Goal: Information Seeking & Learning: Learn about a topic

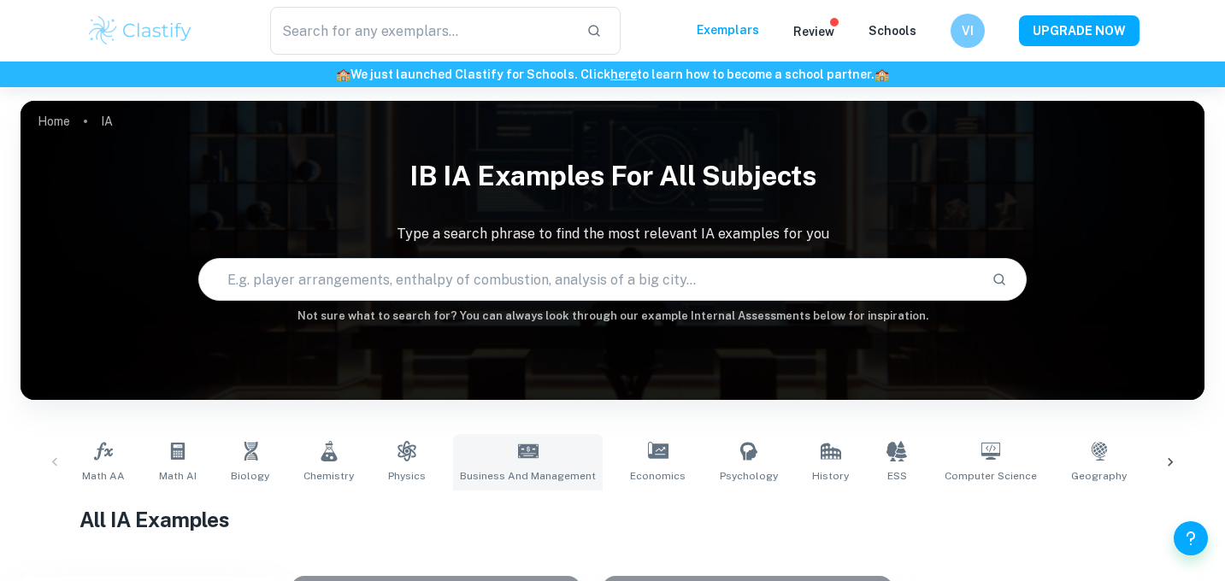
click at [480, 458] on link "Business and Management" at bounding box center [528, 462] width 150 height 56
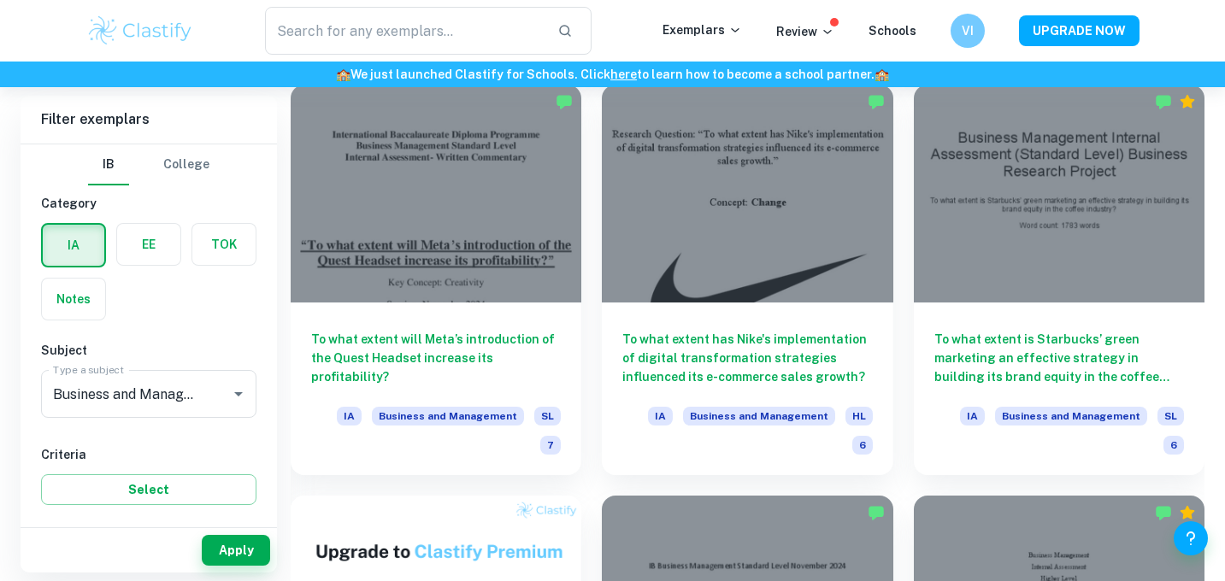
scroll to position [906, 0]
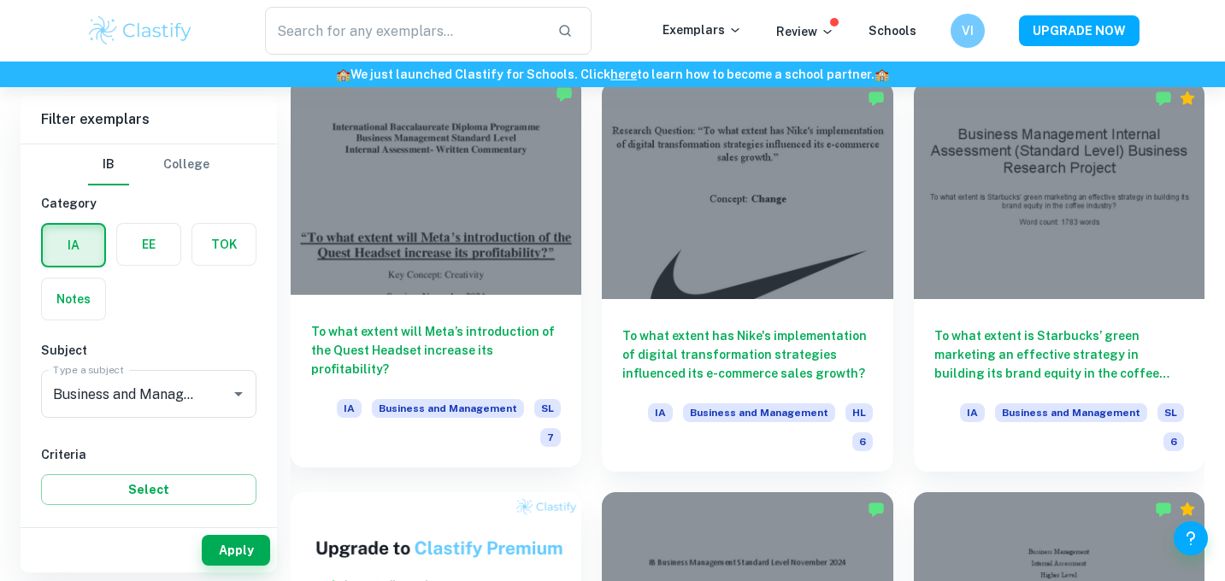
click at [529, 302] on div "To what extent will Meta’s introduction of the Quest Headset increase its profi…" at bounding box center [436, 381] width 291 height 173
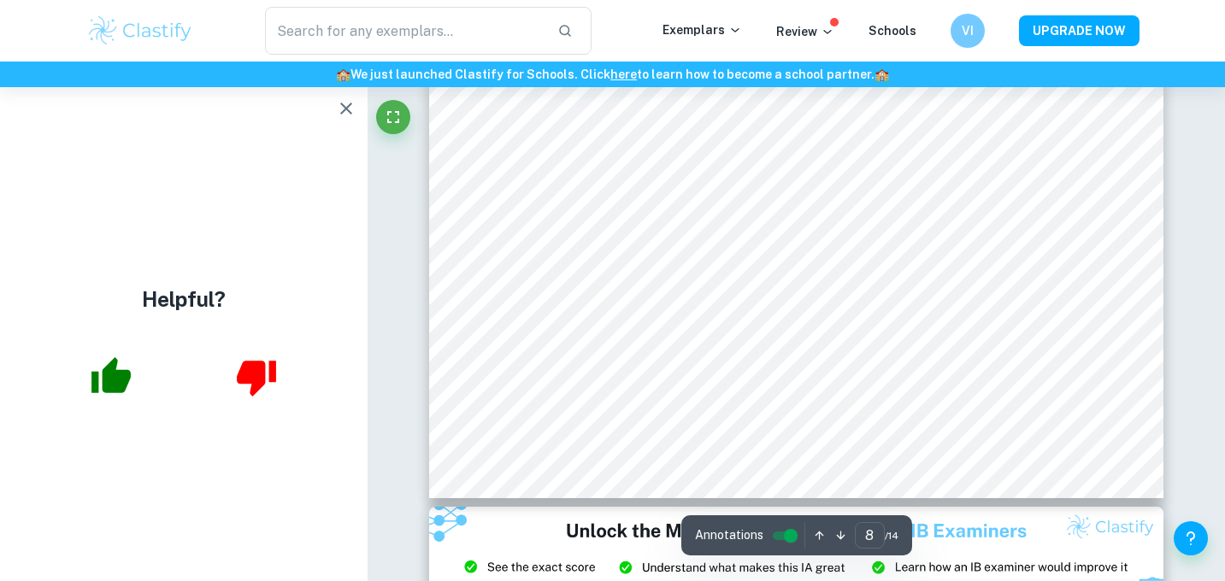
scroll to position [8221, 0]
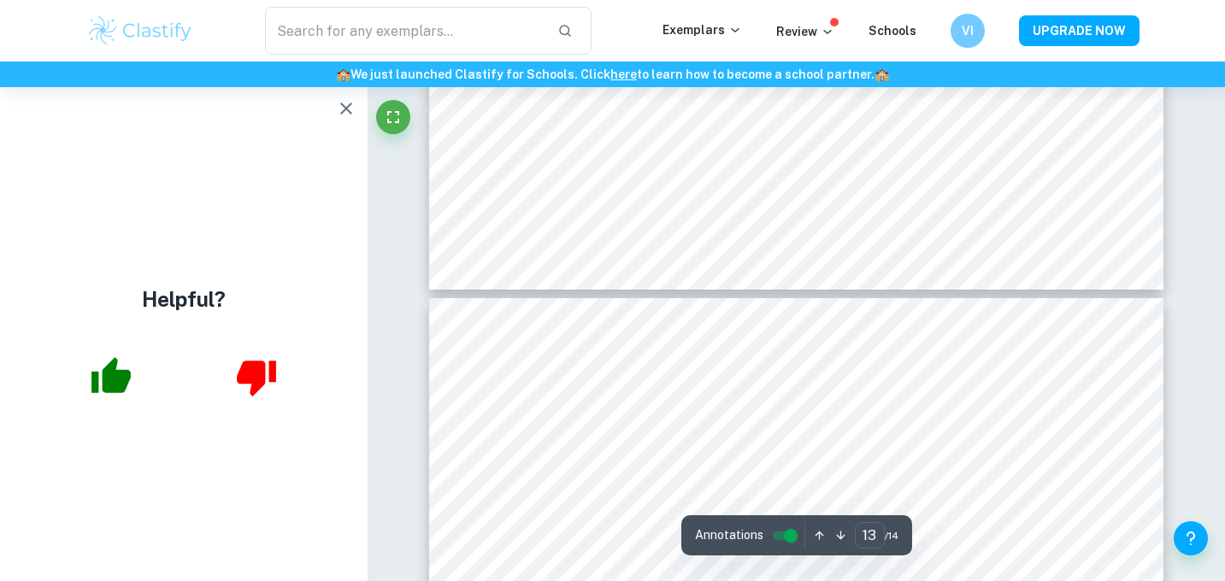
type input "14"
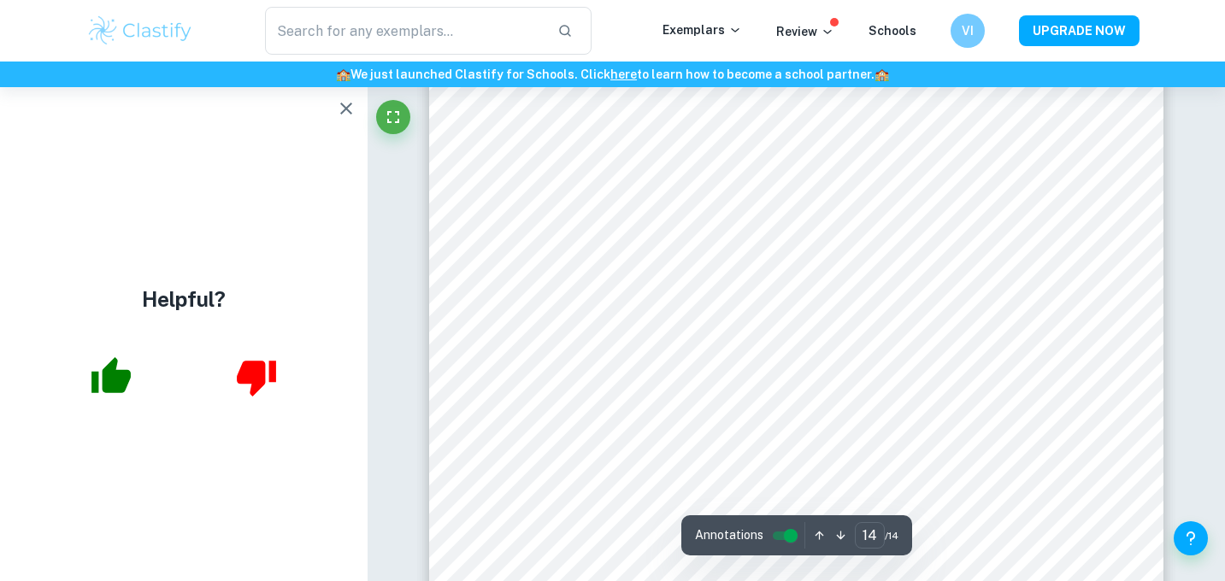
scroll to position [14000, 0]
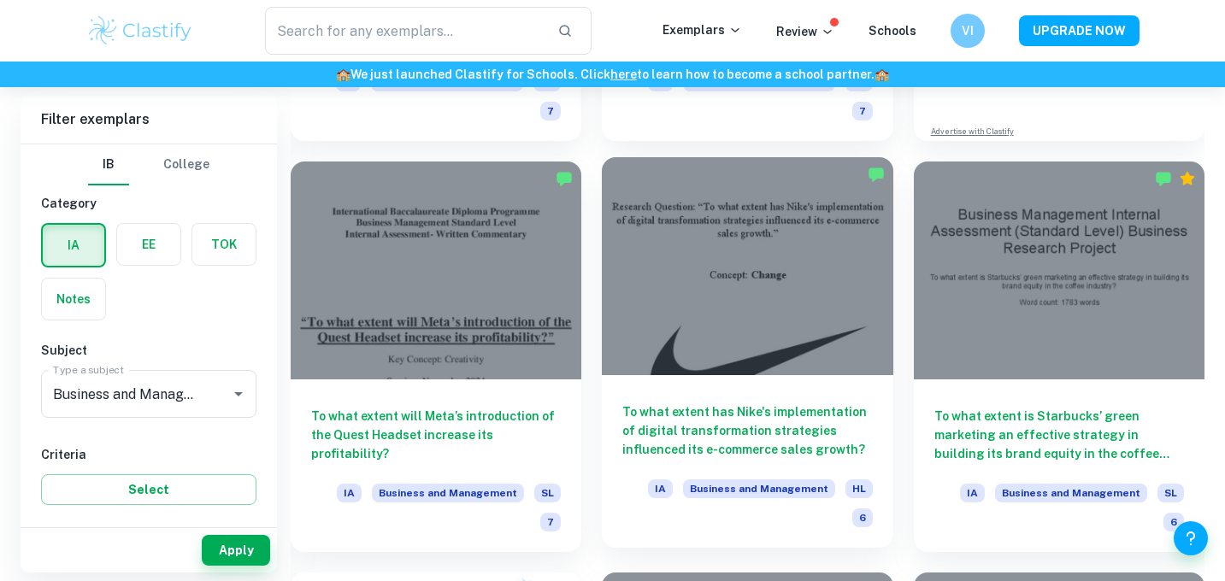
scroll to position [827, 0]
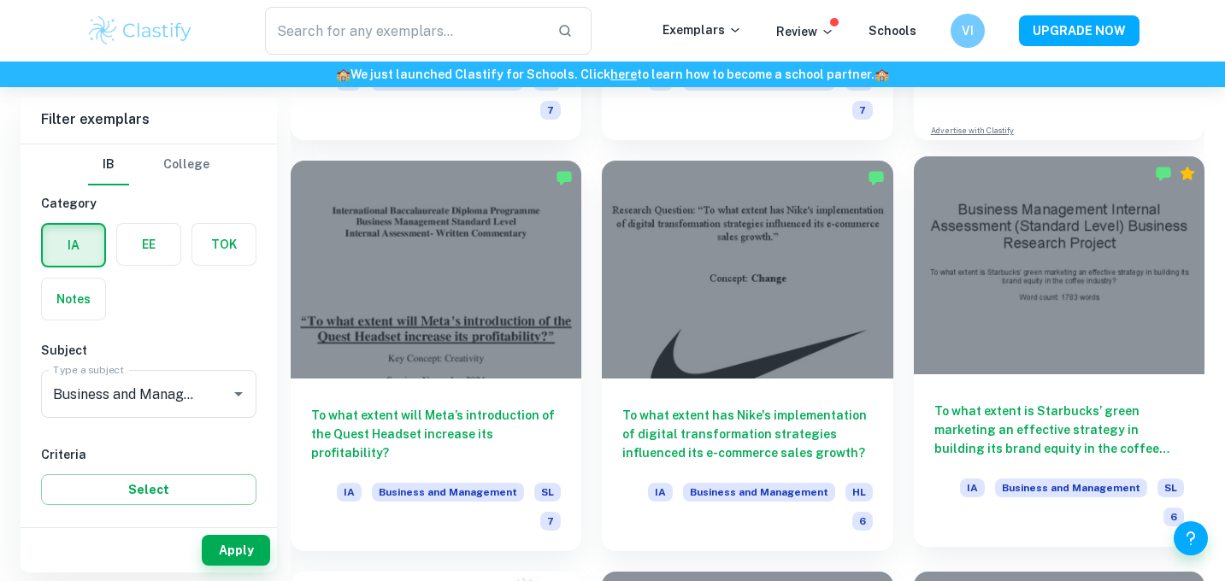
click at [1016, 355] on div at bounding box center [1059, 265] width 291 height 218
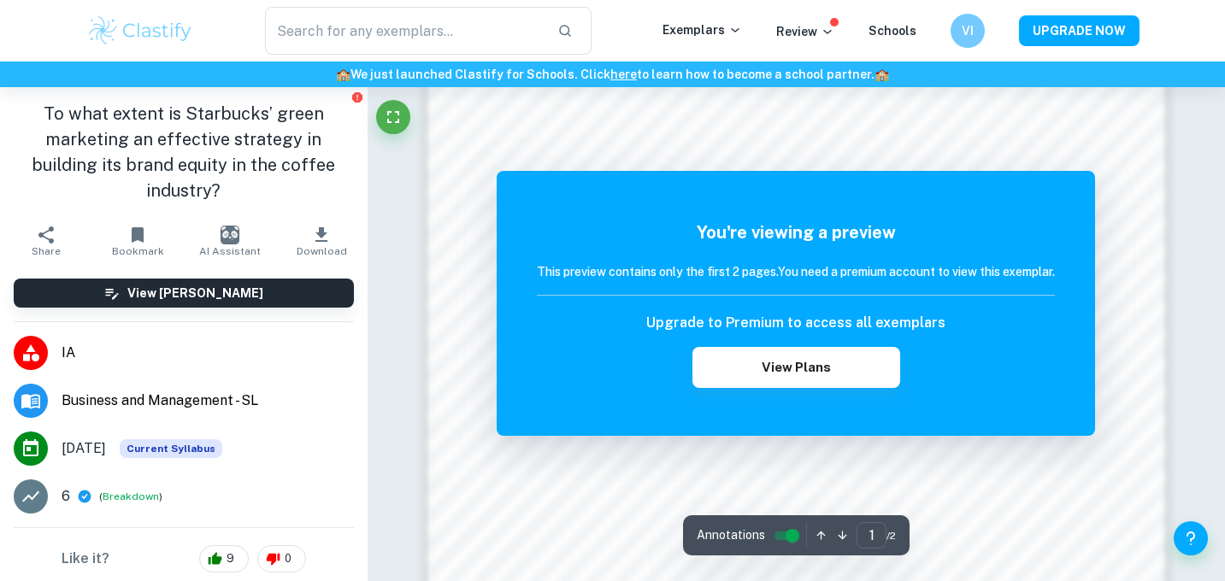
scroll to position [1212, 0]
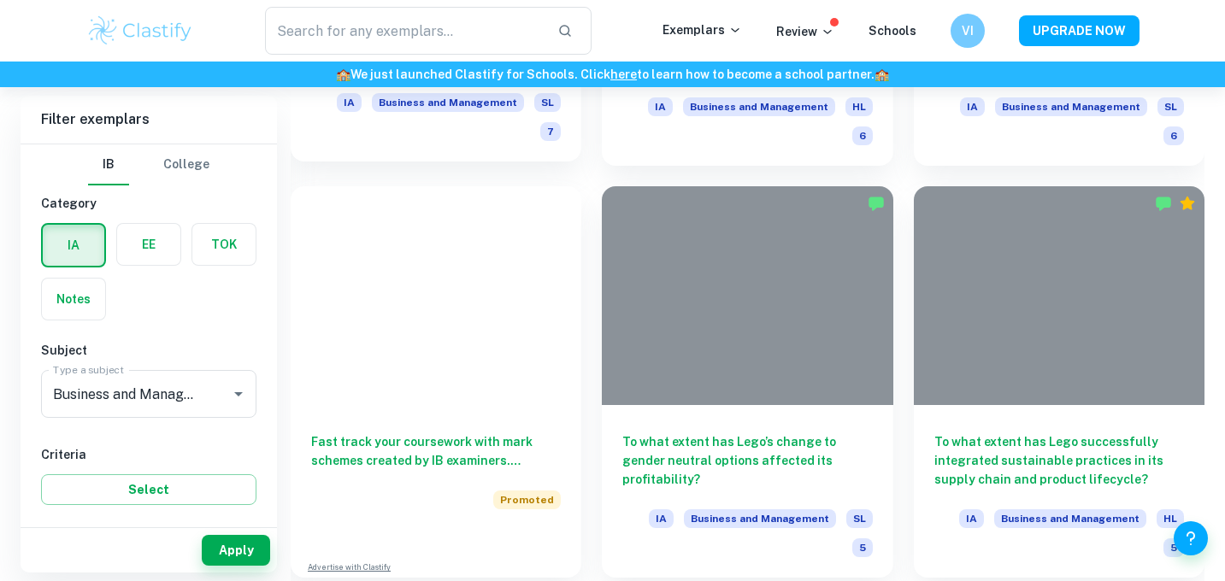
scroll to position [827, 0]
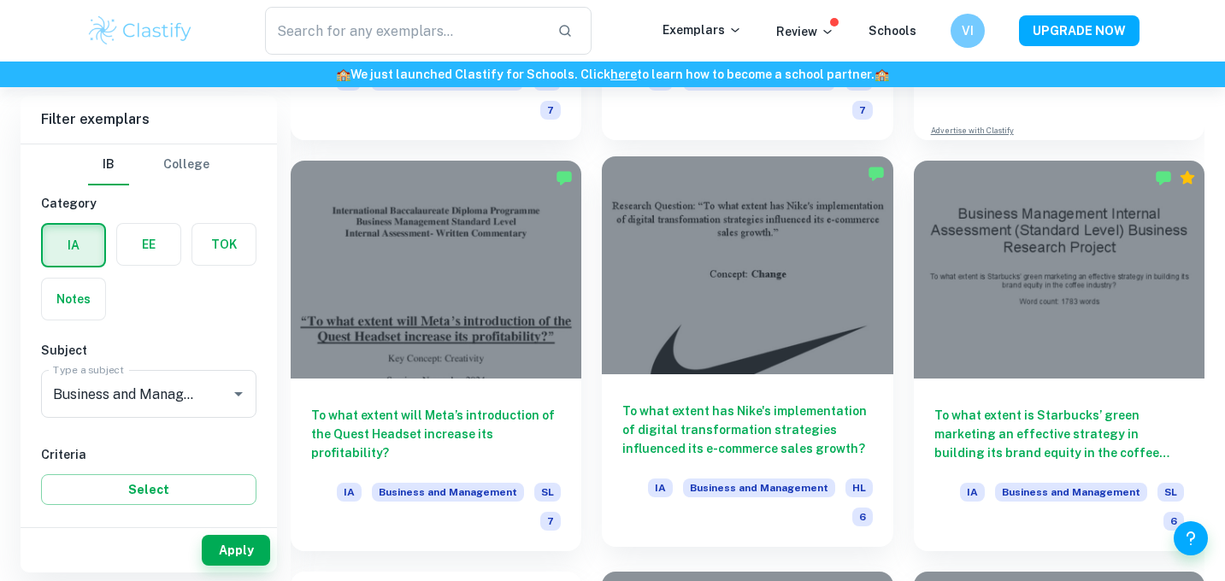
click at [815, 374] on div "To what extent has Nike's implementation of digital transformation strategies i…" at bounding box center [747, 460] width 291 height 173
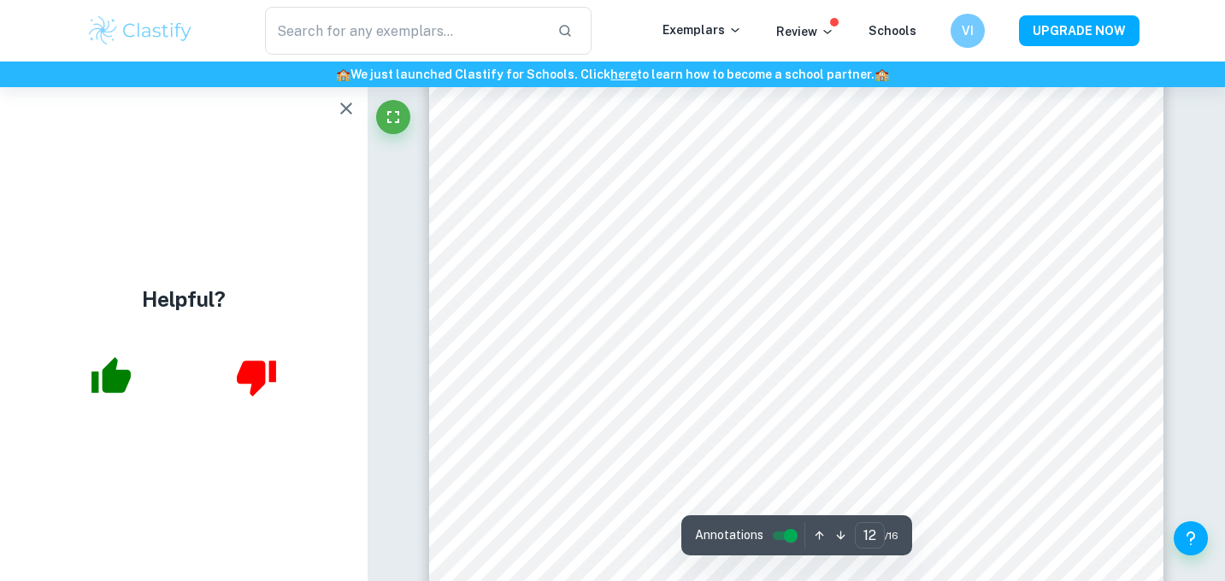
scroll to position [11290, 0]
type input "9"
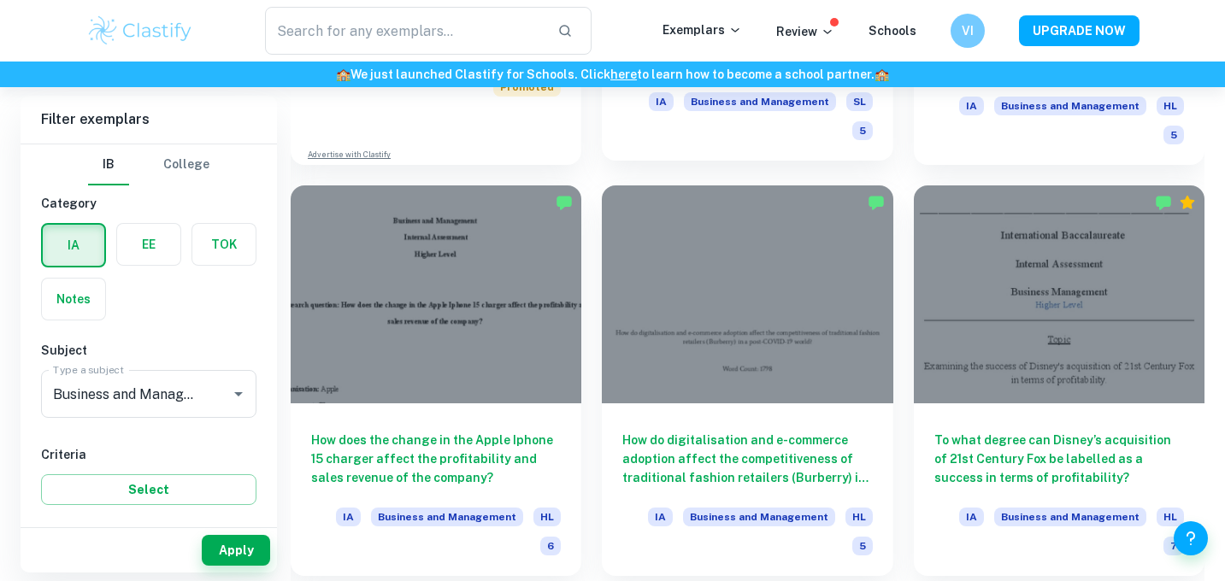
scroll to position [1636, 0]
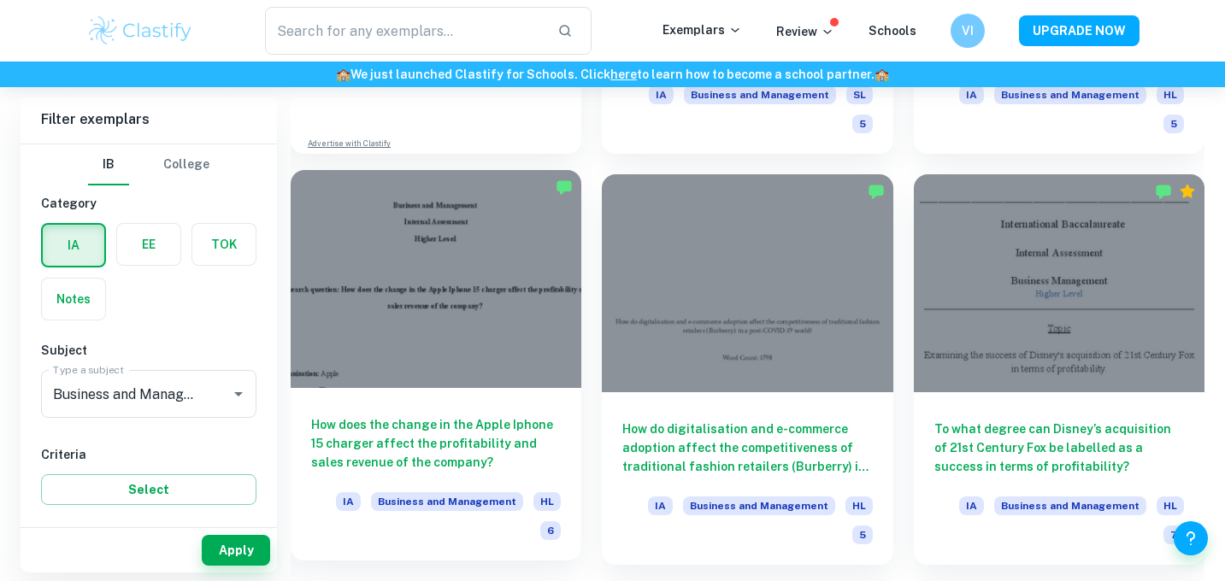
click at [542, 310] on div at bounding box center [436, 279] width 291 height 218
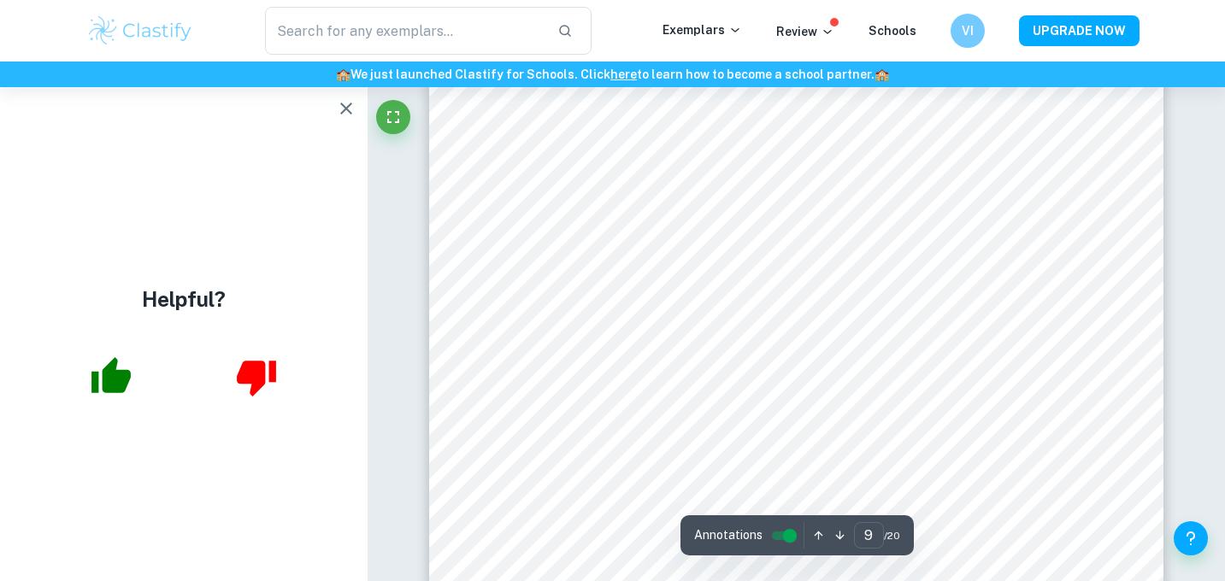
scroll to position [8492, 0]
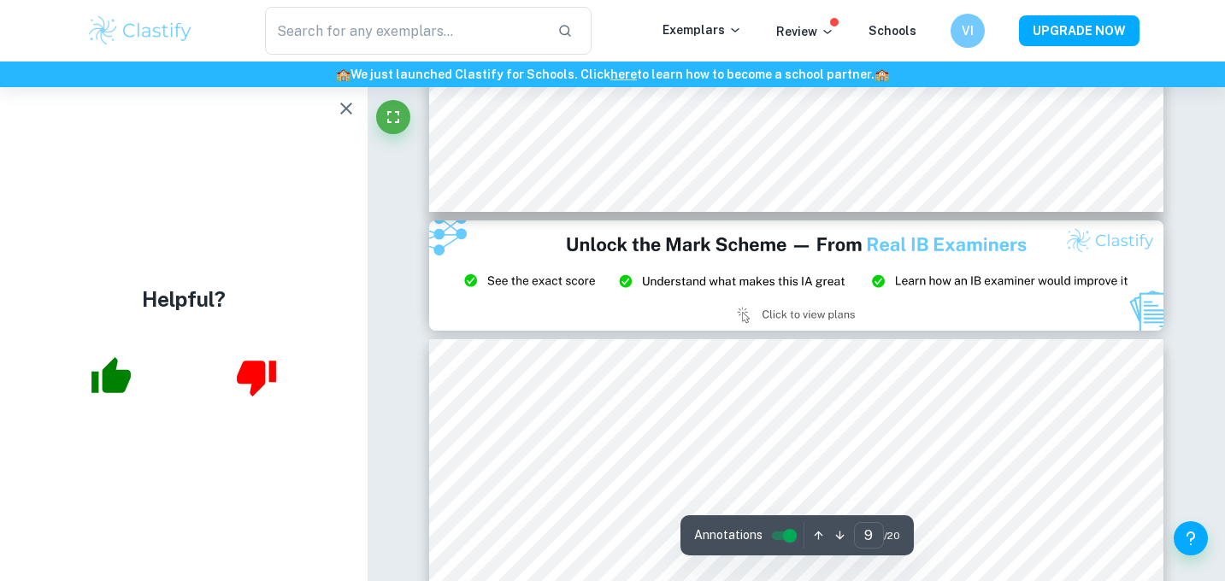
type input "8"
